Goal: Browse casually

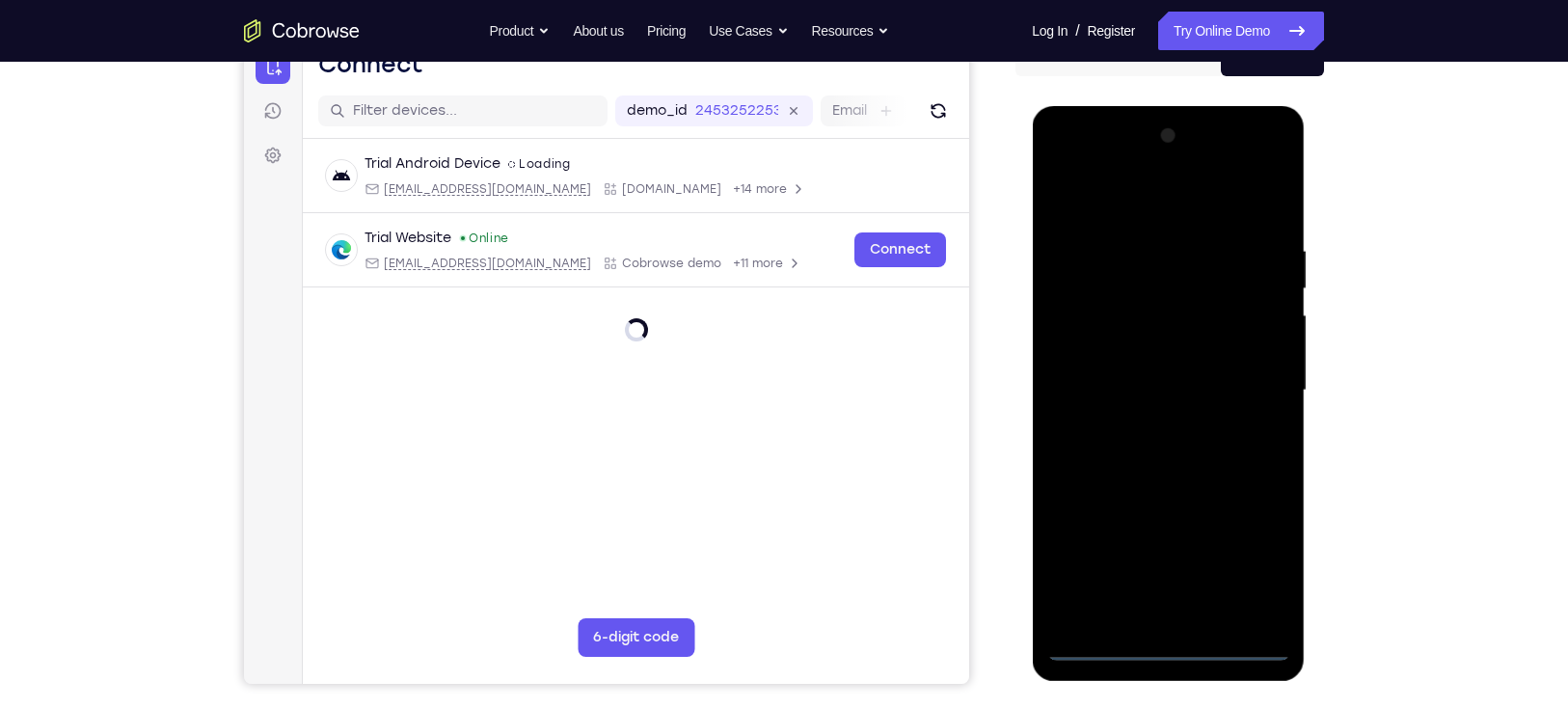
click at [1168, 652] on div at bounding box center [1167, 390] width 243 height 540
click at [1261, 568] on div at bounding box center [1167, 390] width 243 height 540
click at [1126, 199] on div at bounding box center [1167, 390] width 243 height 540
click at [1248, 382] on div at bounding box center [1167, 390] width 243 height 540
click at [1143, 424] on div at bounding box center [1167, 390] width 243 height 540
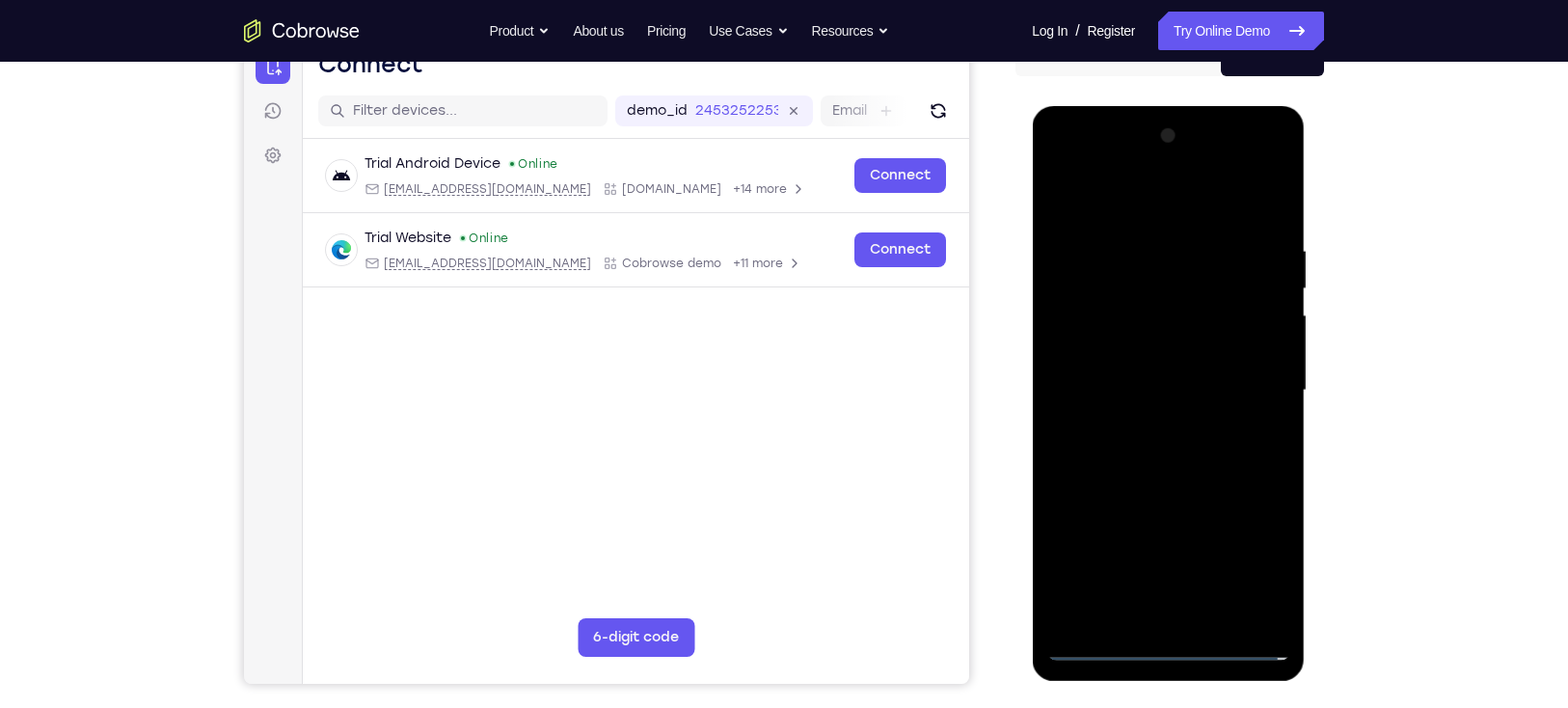
click at [1155, 477] on div at bounding box center [1167, 390] width 243 height 540
click at [1129, 301] on div at bounding box center [1167, 390] width 243 height 540
click at [1209, 338] on div at bounding box center [1167, 390] width 243 height 540
click at [1155, 429] on div at bounding box center [1167, 390] width 243 height 540
click at [1244, 365] on div at bounding box center [1167, 390] width 243 height 540
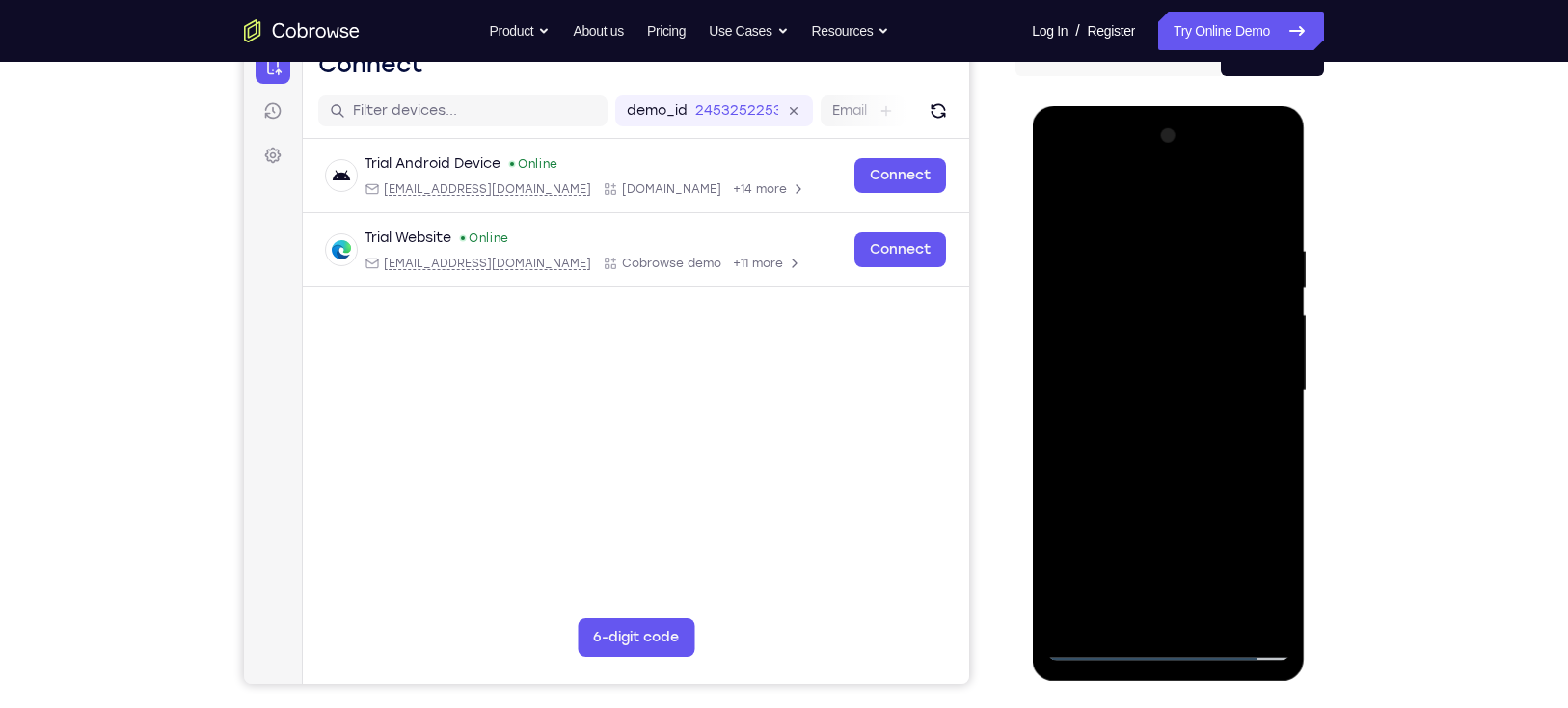
click at [1206, 611] on div at bounding box center [1167, 390] width 243 height 540
click at [1110, 301] on div at bounding box center [1167, 390] width 243 height 540
click at [1195, 470] on div at bounding box center [1167, 390] width 243 height 540
click at [1218, 618] on div at bounding box center [1167, 390] width 243 height 540
click at [1168, 493] on div at bounding box center [1167, 390] width 243 height 540
